Goal: Task Accomplishment & Management: Use online tool/utility

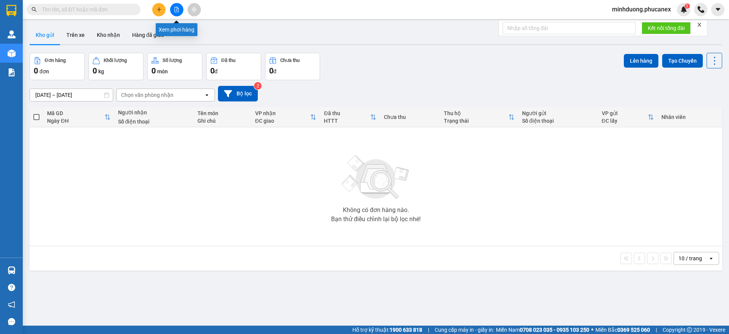
click at [173, 5] on button at bounding box center [176, 9] width 13 height 13
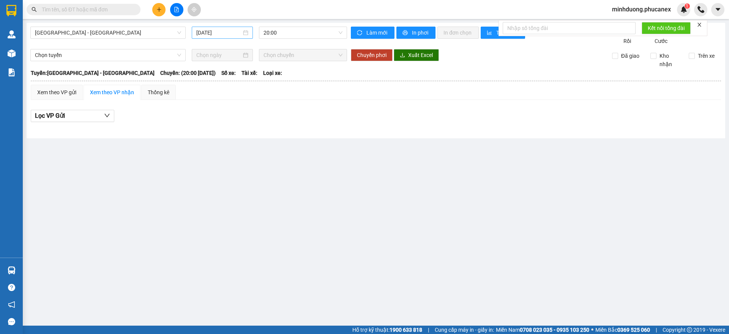
click at [248, 32] on div "[DATE]" at bounding box center [222, 32] width 52 height 8
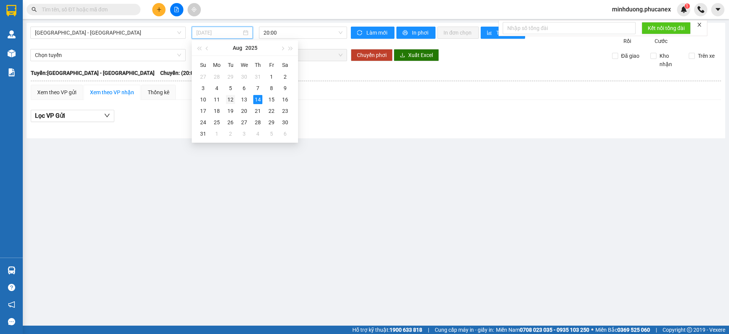
click at [235, 101] on div "12" at bounding box center [230, 99] width 9 height 9
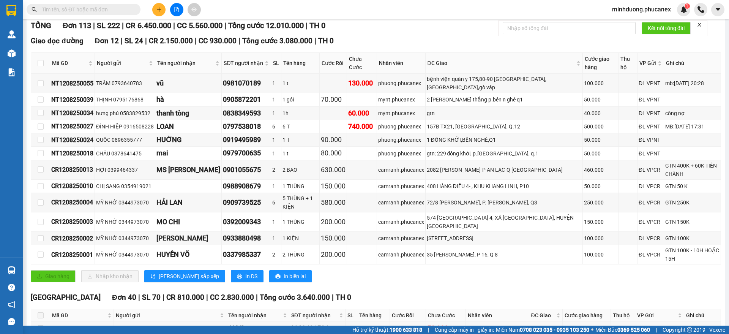
scroll to position [99, 0]
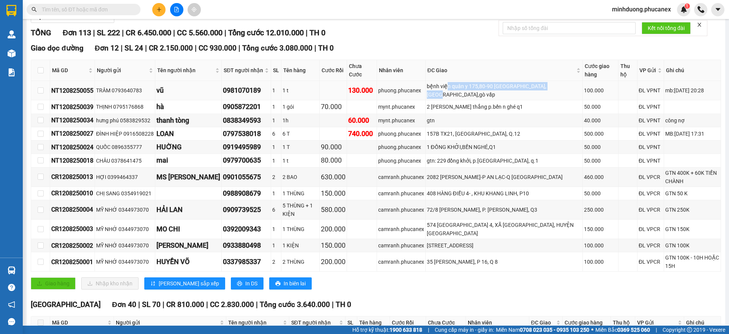
drag, startPoint x: 538, startPoint y: 96, endPoint x: 437, endPoint y: 91, distance: 101.2
click at [433, 98] on div "bệnh viện quân y 175,80-90 nguyễn thái sơn,p3,gò vấp" at bounding box center [504, 90] width 155 height 17
click at [520, 114] on td "2 tôn đức thắng p.bến n ghé q1" at bounding box center [504, 106] width 157 height 13
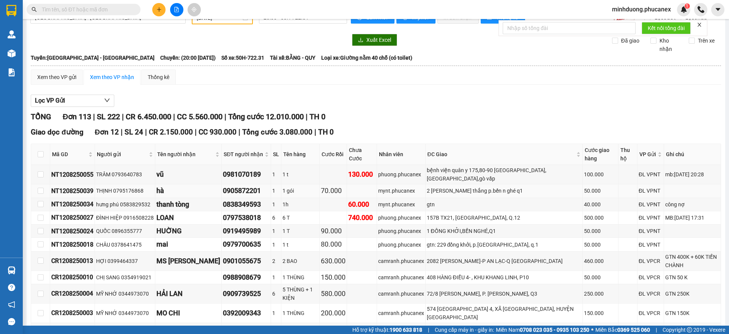
scroll to position [0, 0]
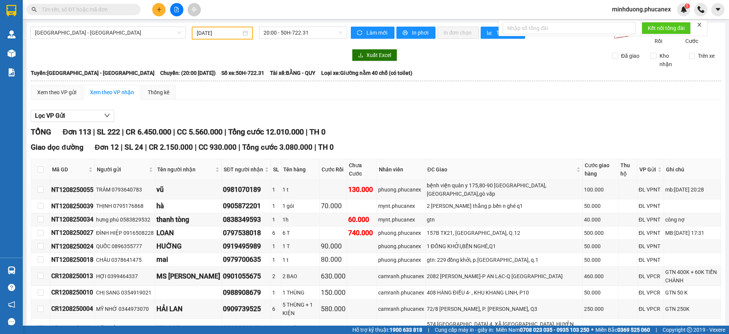
click at [243, 34] on div "12/08/2025" at bounding box center [222, 33] width 51 height 8
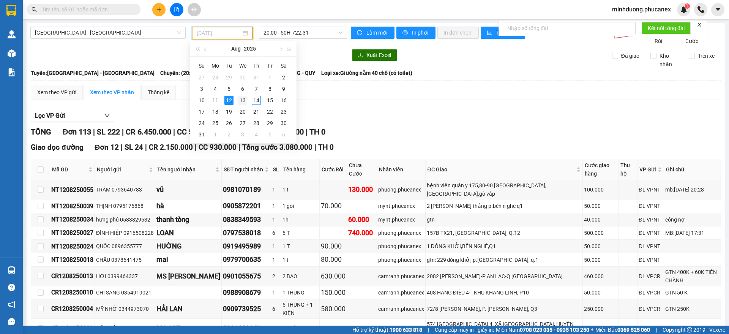
click at [245, 99] on div "13" at bounding box center [242, 100] width 9 height 9
type input "13/08/2025"
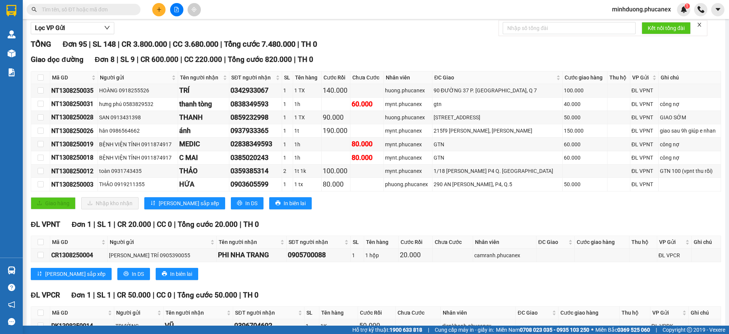
scroll to position [62, 0]
